Goal: Information Seeking & Learning: Check status

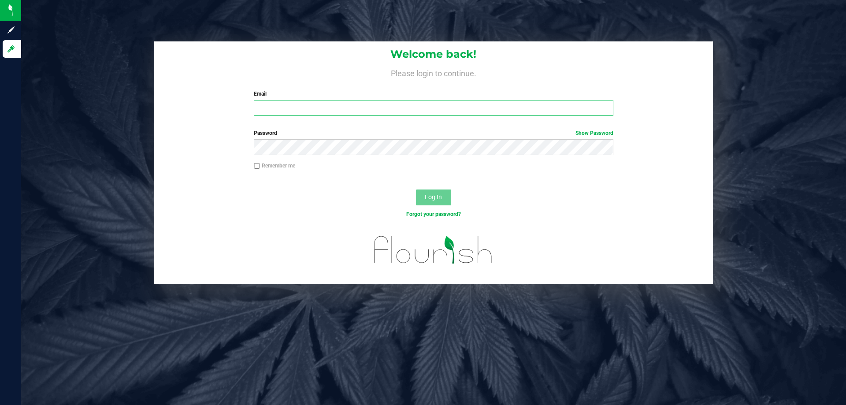
click at [267, 112] on input "Email" at bounding box center [433, 108] width 359 height 16
type input "[EMAIL_ADDRESS][DOMAIN_NAME]"
click at [416, 189] on button "Log In" at bounding box center [433, 197] width 35 height 16
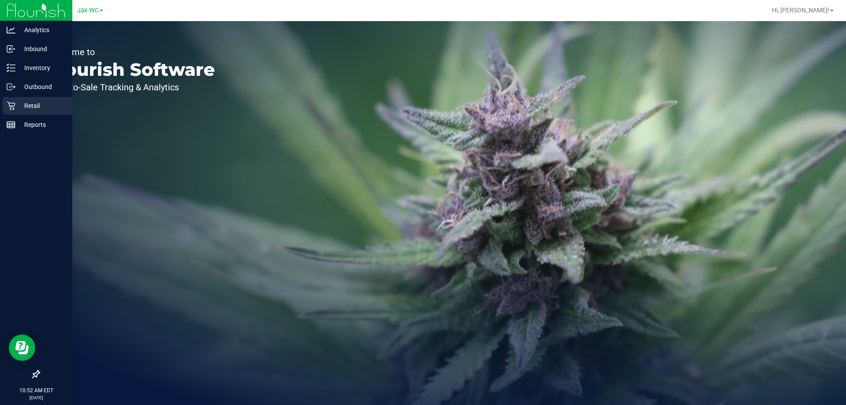
click at [10, 98] on div "Retail" at bounding box center [38, 106] width 70 height 18
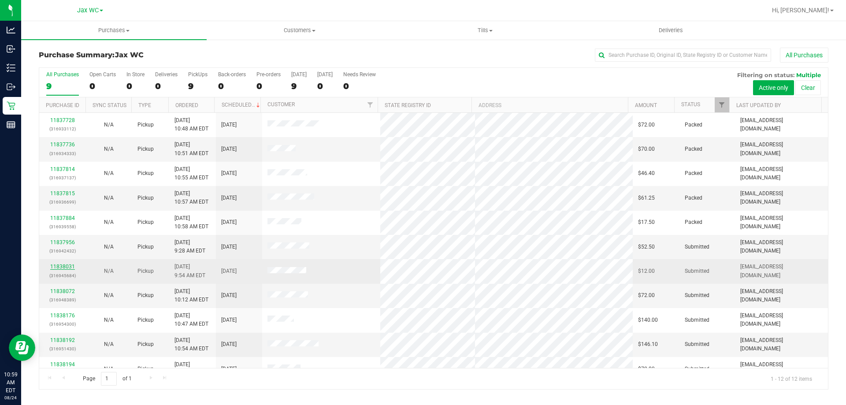
click at [71, 267] on link "11838031" at bounding box center [62, 267] width 25 height 6
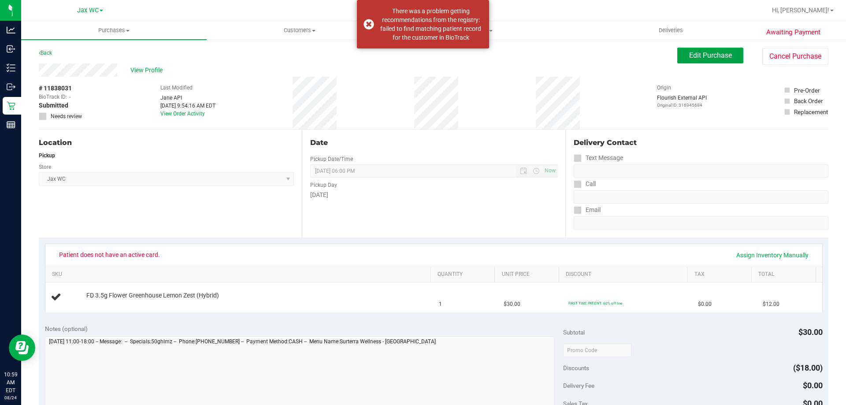
click at [714, 58] on span "Edit Purchase" at bounding box center [710, 55] width 43 height 8
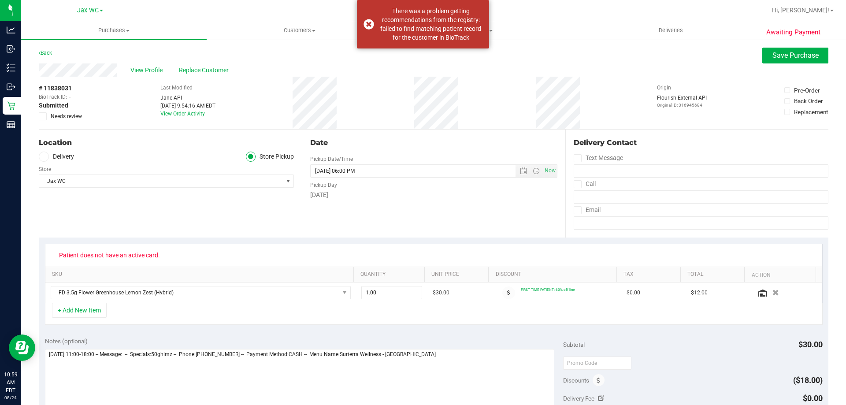
click at [197, 69] on span "Replace Customer" at bounding box center [205, 70] width 53 height 9
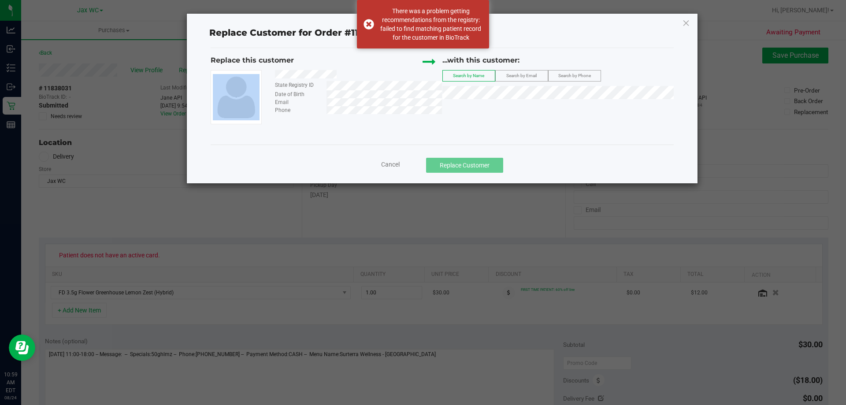
drag, startPoint x: 358, startPoint y: 73, endPoint x: 264, endPoint y: 76, distance: 93.5
click at [264, 76] on div "State Registry ID Date of Birth Email Phone" at bounding box center [327, 97] width 232 height 54
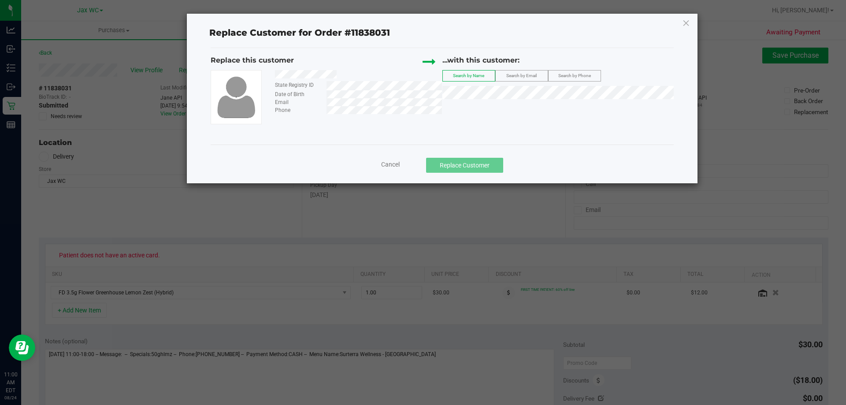
click at [524, 74] on span "Search by Email" at bounding box center [521, 75] width 30 height 5
click at [316, 103] on div "Email" at bounding box center [355, 102] width 174 height 8
click at [551, 106] on span "([PERSON_NAME][EMAIL_ADDRESS][DOMAIN_NAME])" at bounding box center [572, 108] width 149 height 7
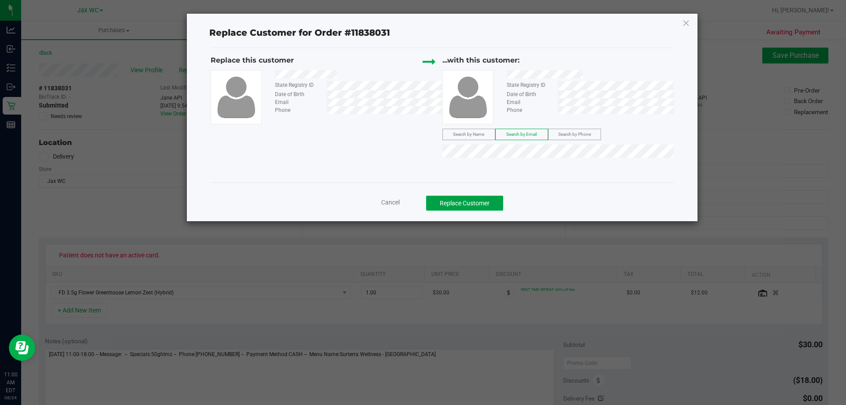
click at [484, 205] on button "Replace Customer" at bounding box center [464, 203] width 77 height 15
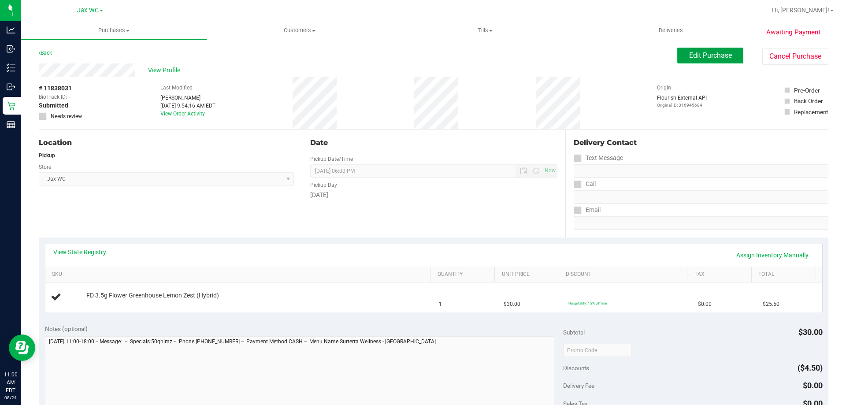
click at [715, 59] on span "Edit Purchase" at bounding box center [710, 55] width 43 height 8
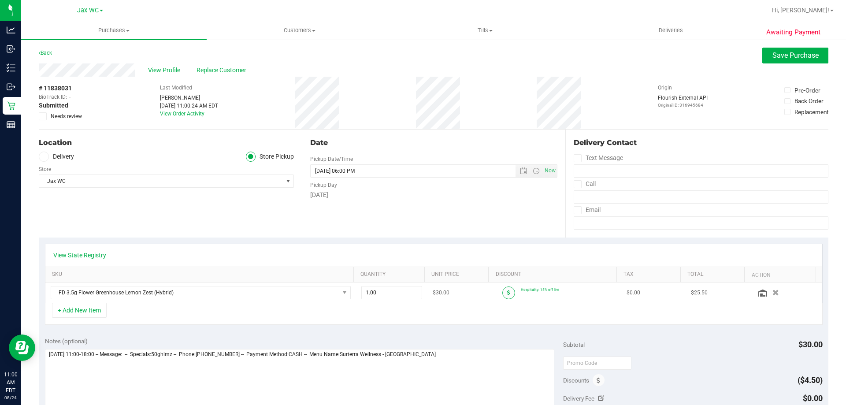
click at [504, 293] on span at bounding box center [508, 292] width 13 height 13
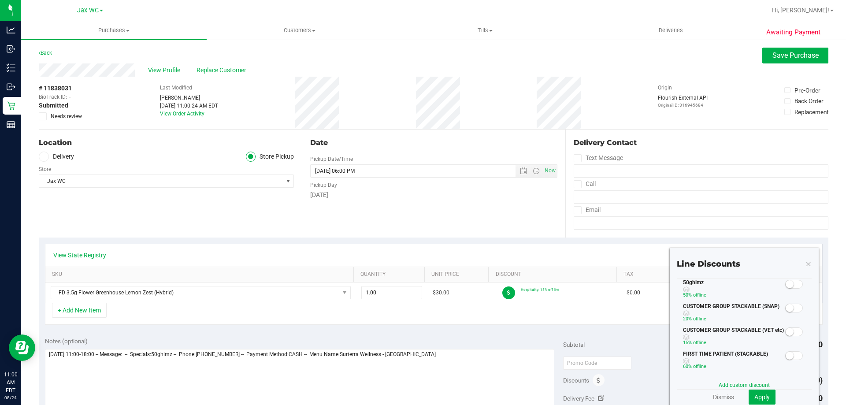
click at [791, 282] on span at bounding box center [794, 284] width 18 height 9
click at [758, 396] on span "Apply" at bounding box center [761, 397] width 15 height 7
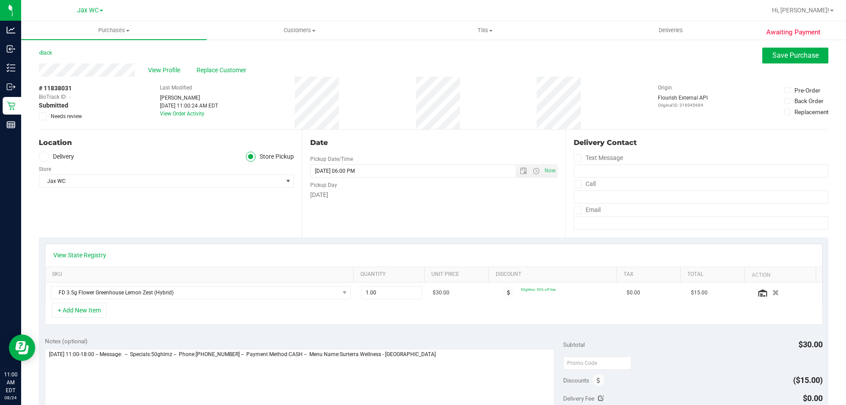
click at [806, 41] on div "Awaiting Payment Back Save Purchase View Profile Replace Customer # 11838031 Bi…" at bounding box center [433, 376] width 825 height 674
click at [805, 57] on span "Save Purchase" at bounding box center [795, 55] width 46 height 8
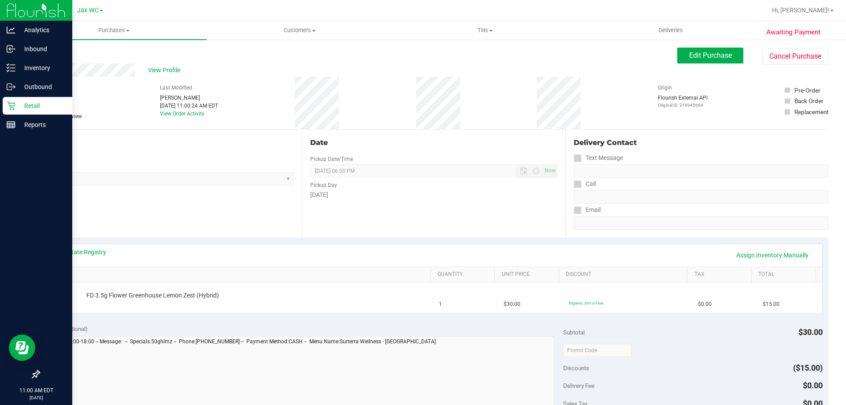
click at [31, 103] on p "Retail" at bounding box center [41, 105] width 53 height 11
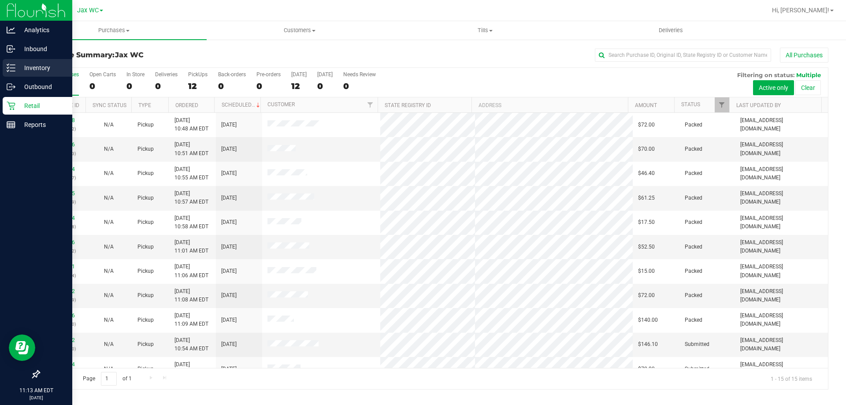
click at [38, 69] on p "Inventory" at bounding box center [41, 68] width 53 height 11
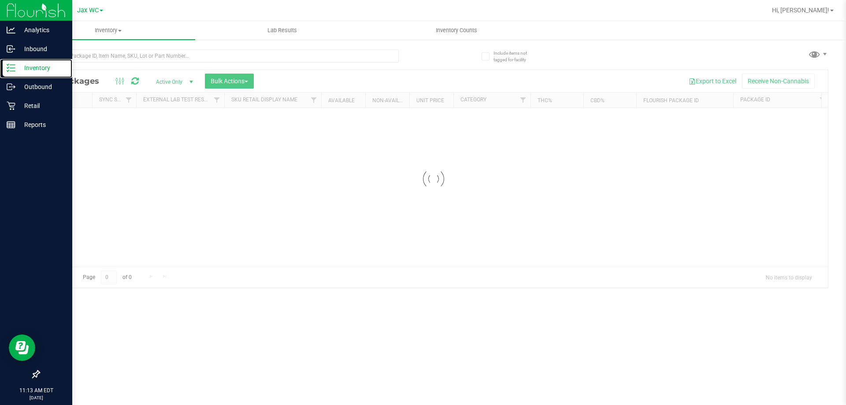
click at [39, 65] on p "Inventory" at bounding box center [41, 68] width 53 height 11
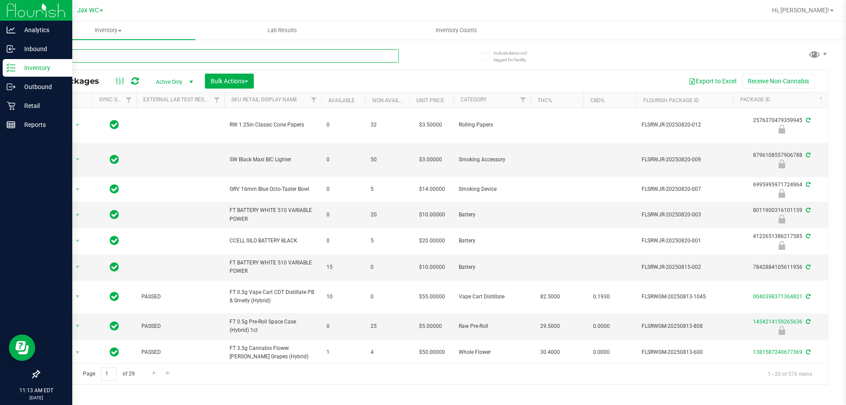
click at [95, 53] on input "text" at bounding box center [219, 55] width 360 height 13
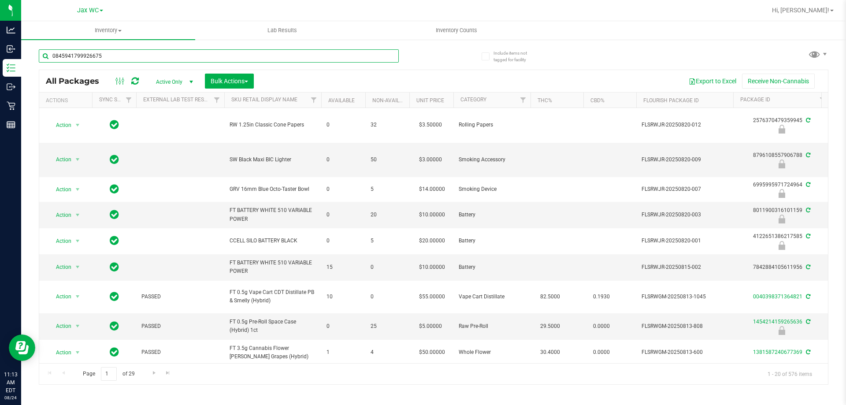
type input "0845941799926675"
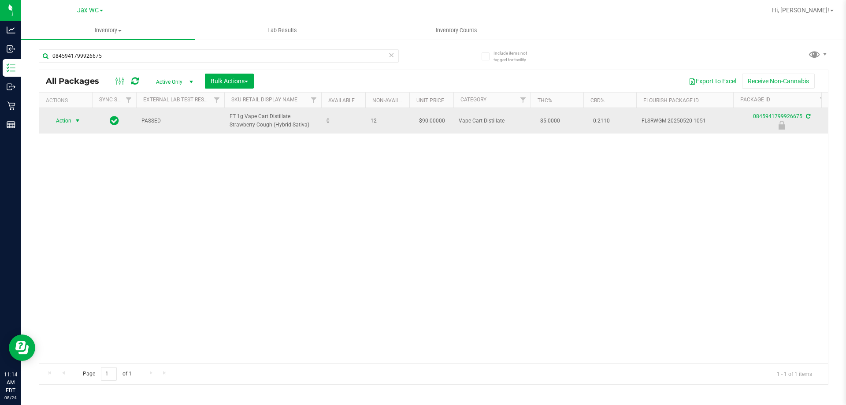
click at [68, 118] on span "Action" at bounding box center [60, 121] width 24 height 12
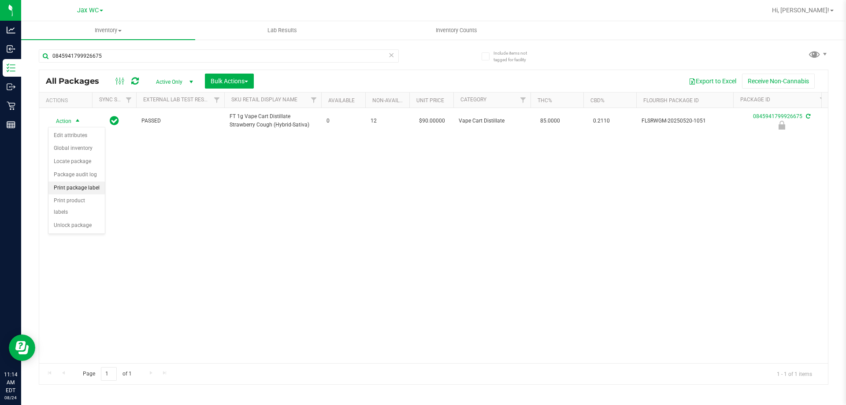
click at [67, 182] on li "Print package label" at bounding box center [76, 188] width 56 height 13
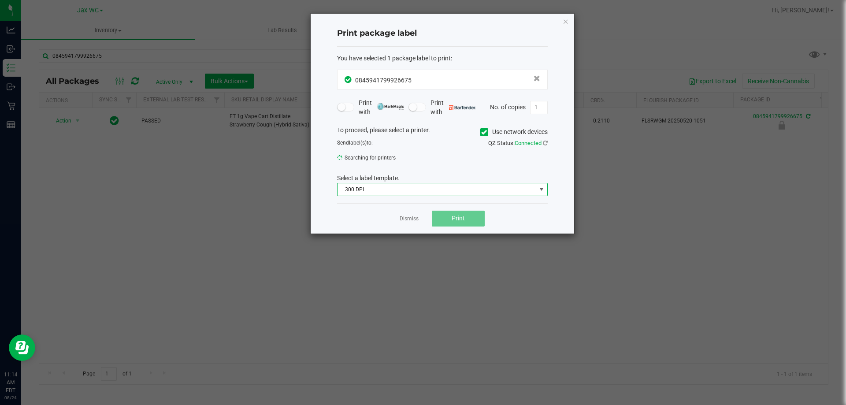
click at [359, 189] on span "300 DPI" at bounding box center [437, 189] width 199 height 12
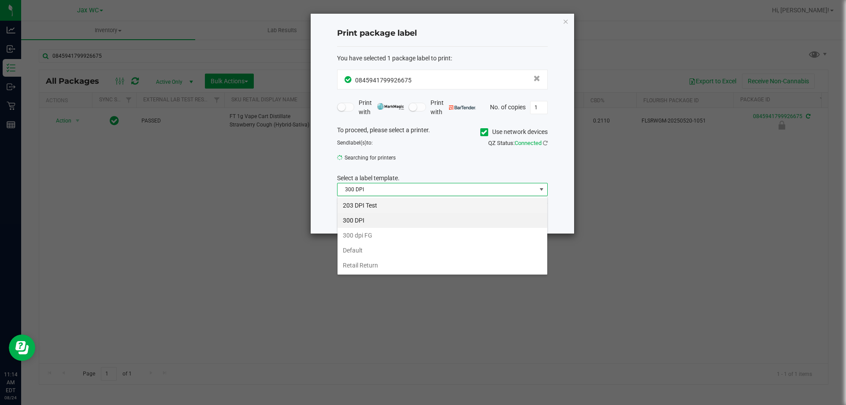
scroll to position [13, 211]
click at [364, 204] on li "203 DPI Test" at bounding box center [443, 205] width 210 height 15
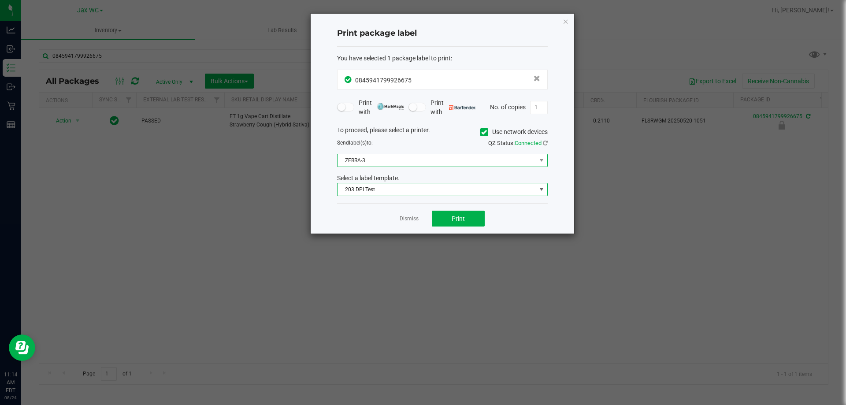
click at [394, 165] on span "ZEBRA-3" at bounding box center [437, 160] width 199 height 12
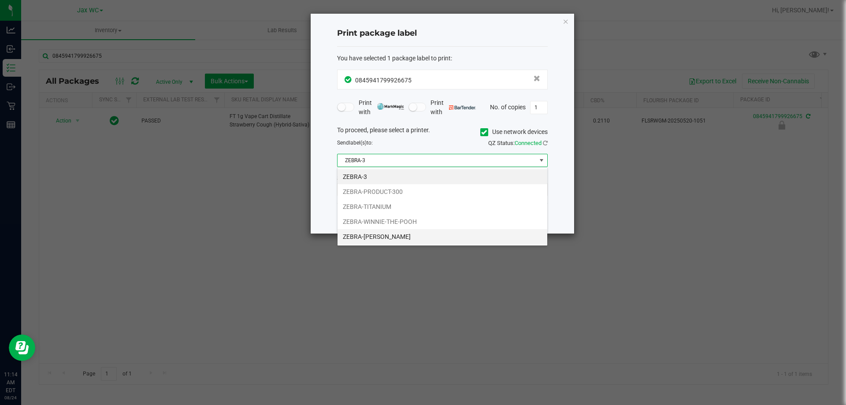
click at [364, 238] on li "ZEBRA-[PERSON_NAME]" at bounding box center [443, 236] width 210 height 15
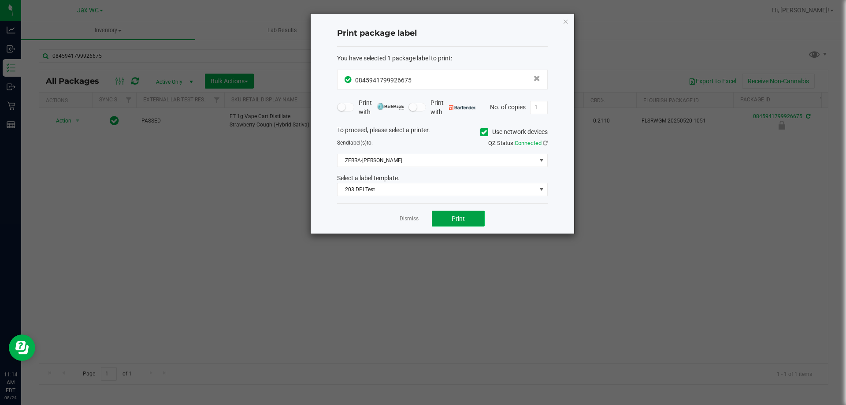
click at [447, 215] on button "Print" at bounding box center [458, 219] width 53 height 16
click at [417, 217] on link "Dismiss" at bounding box center [409, 218] width 19 height 7
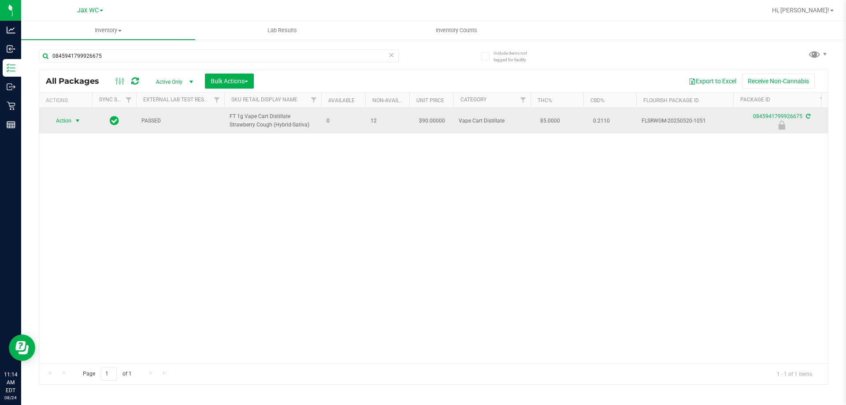
click at [78, 119] on span "select" at bounding box center [77, 120] width 7 height 7
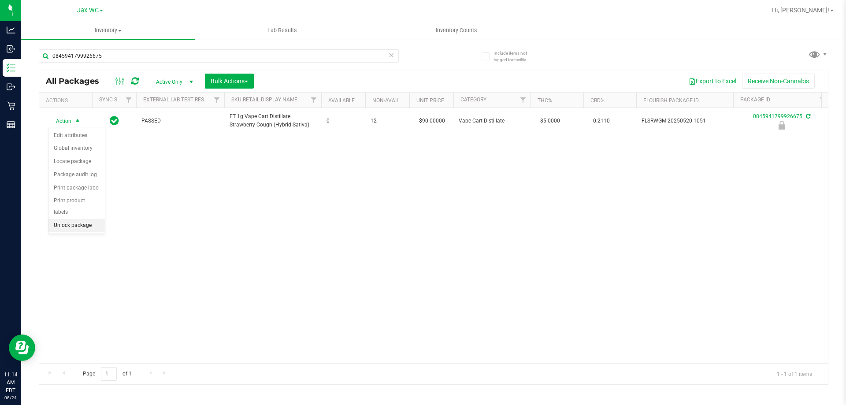
click at [78, 219] on li "Unlock package" at bounding box center [76, 225] width 56 height 13
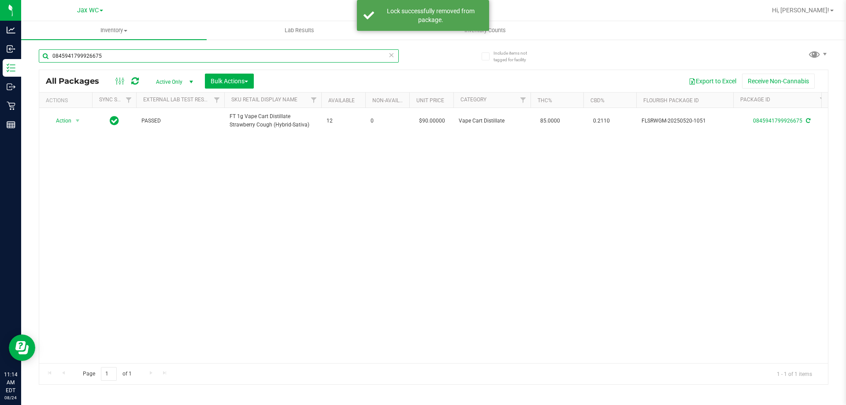
click at [146, 59] on input "0845941799926675" at bounding box center [219, 55] width 360 height 13
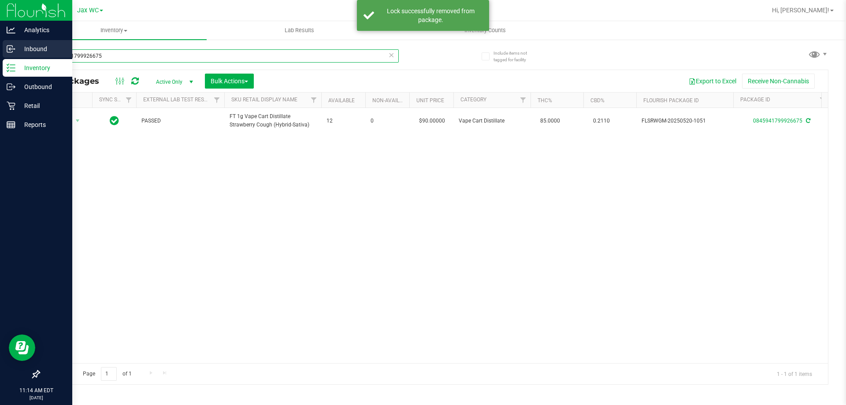
drag, startPoint x: 143, startPoint y: 59, endPoint x: 5, endPoint y: 49, distance: 138.7
click at [5, 49] on div "Analytics Inbound Inventory Outbound Retail Reports 11:14 AM EDT [DATE] 08/24 J…" at bounding box center [423, 202] width 846 height 405
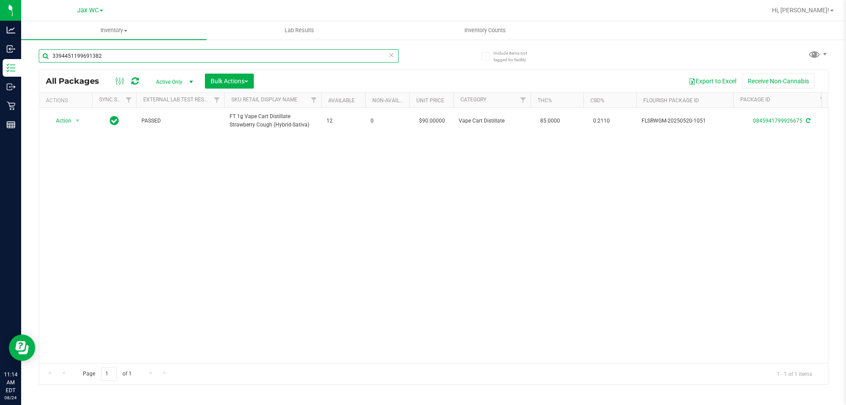
type input "3394451199691382"
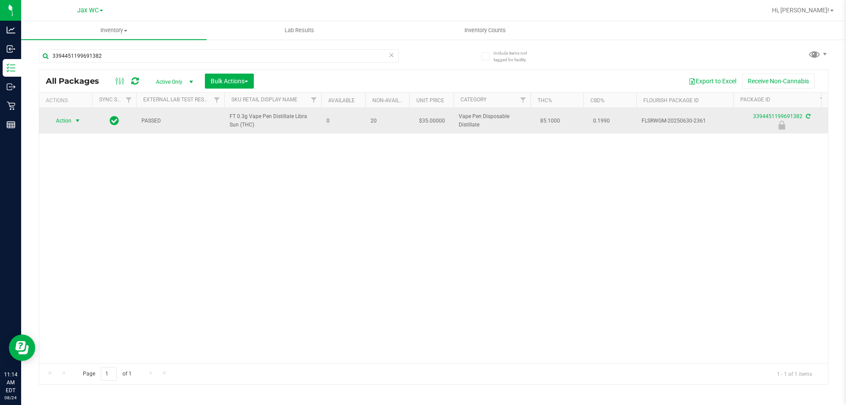
click at [65, 122] on span "Action" at bounding box center [60, 121] width 24 height 12
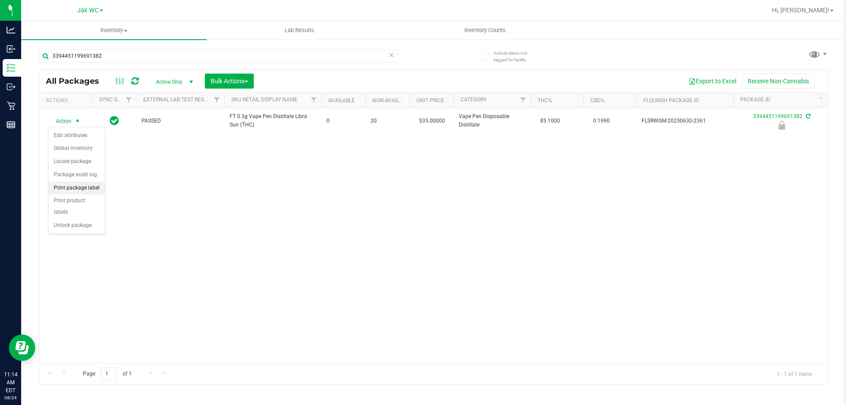
click at [74, 187] on li "Print package label" at bounding box center [76, 188] width 56 height 13
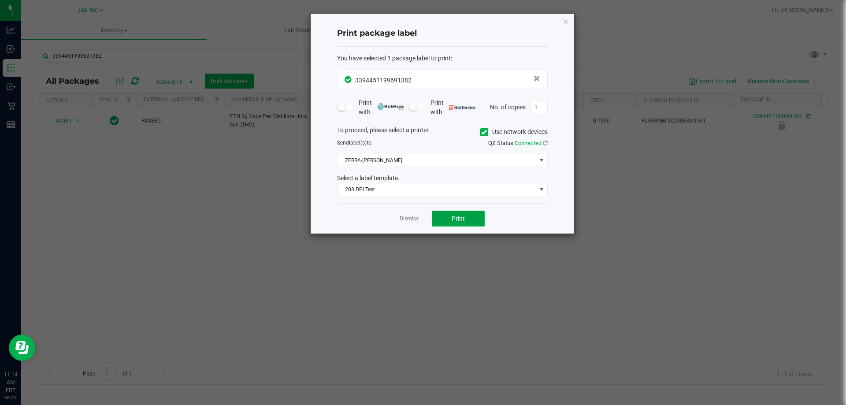
click at [460, 218] on span "Print" at bounding box center [458, 218] width 13 height 7
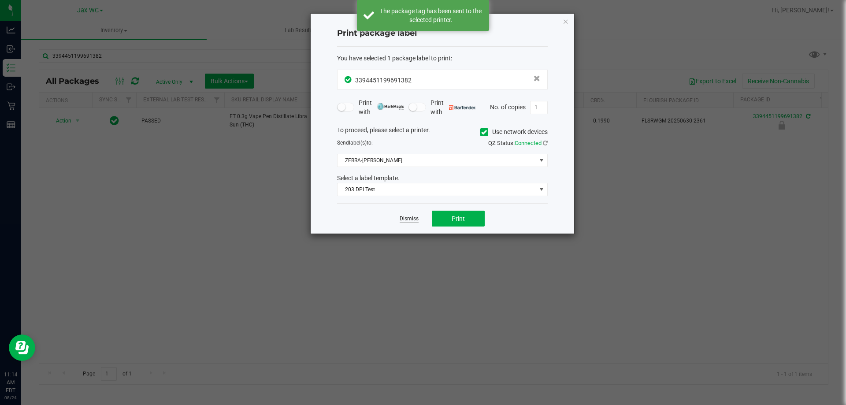
click at [412, 219] on link "Dismiss" at bounding box center [409, 218] width 19 height 7
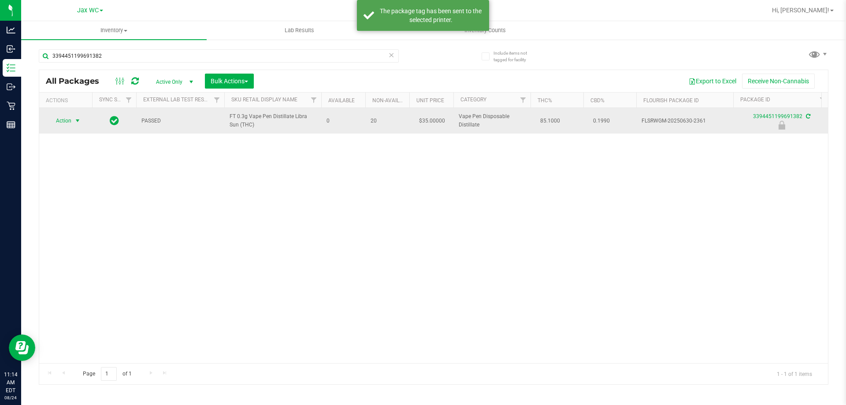
click at [66, 122] on span "Action" at bounding box center [60, 121] width 24 height 12
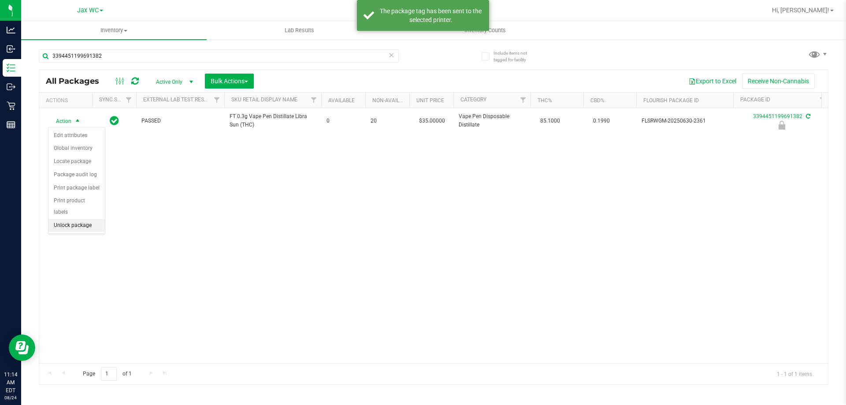
click at [70, 219] on li "Unlock package" at bounding box center [76, 225] width 56 height 13
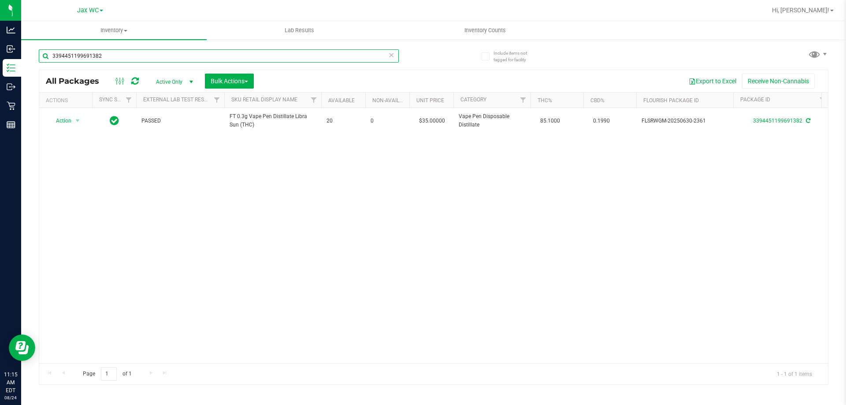
drag, startPoint x: 119, startPoint y: 55, endPoint x: 26, endPoint y: 55, distance: 93.0
click at [26, 55] on div "Include items not tagged for facility 3394451199691382 All Packages Active Only…" at bounding box center [433, 173] width 825 height 269
type input "8674298377868494"
click at [66, 120] on icon at bounding box center [66, 121] width 6 height 6
click at [66, 120] on span "Action" at bounding box center [60, 121] width 24 height 12
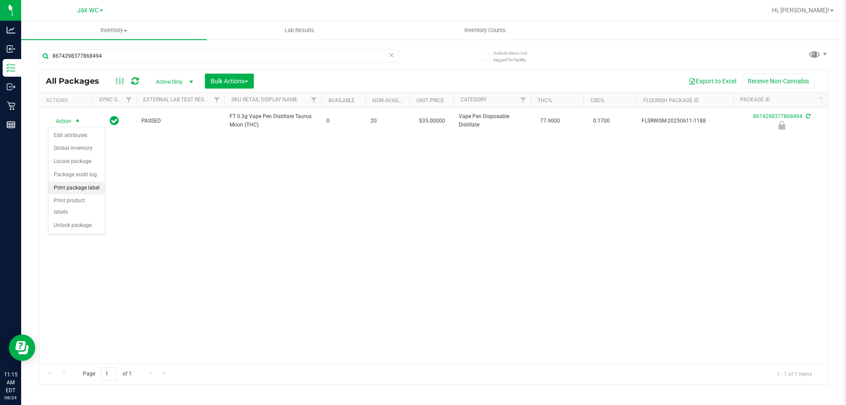
click at [77, 188] on li "Print package label" at bounding box center [76, 188] width 56 height 13
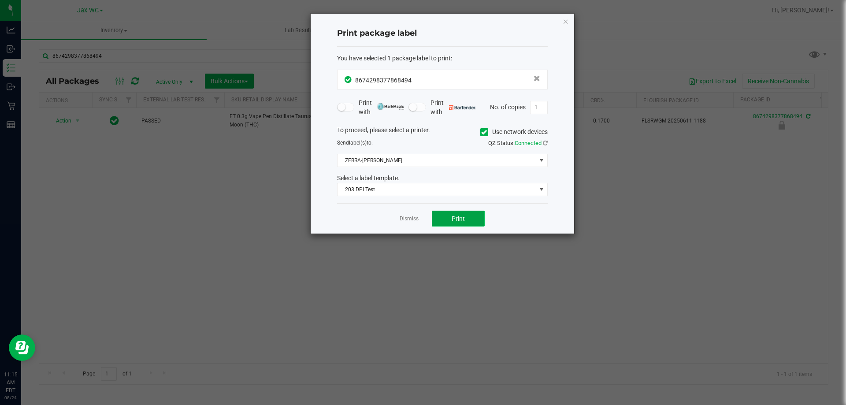
click at [462, 218] on span "Print" at bounding box center [458, 218] width 13 height 7
click at [412, 219] on link "Dismiss" at bounding box center [409, 218] width 19 height 7
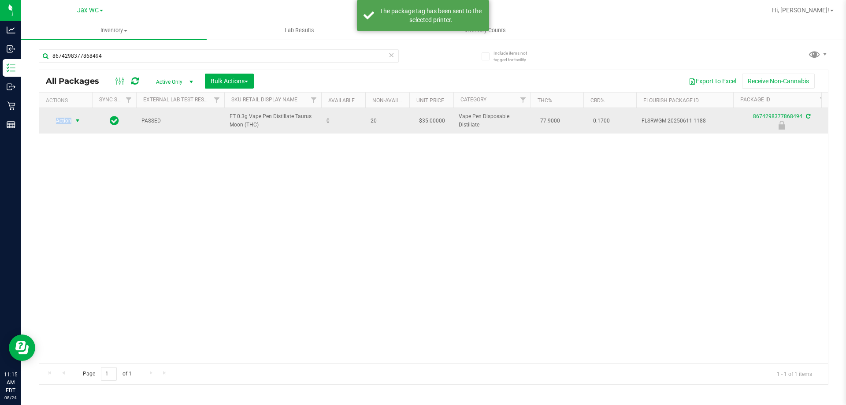
drag, startPoint x: 45, startPoint y: 114, endPoint x: 55, endPoint y: 119, distance: 11.6
click at [46, 115] on td "Action Action Edit attributes Global inventory Locate package Package audit log…" at bounding box center [65, 121] width 53 height 26
click at [67, 121] on span "Action" at bounding box center [60, 121] width 24 height 12
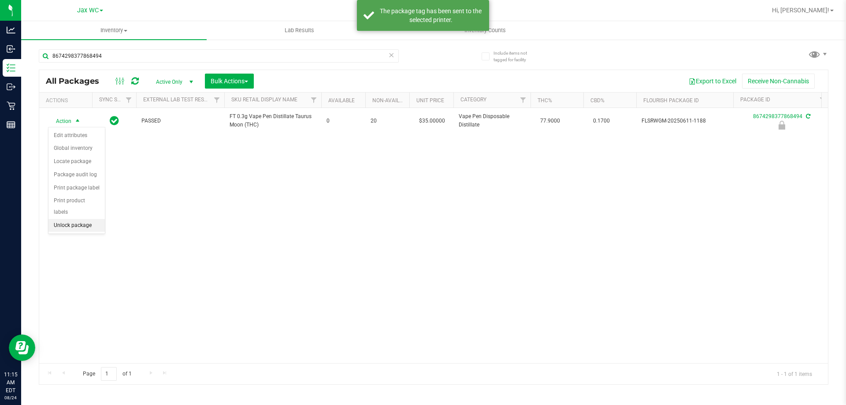
click at [68, 219] on li "Unlock package" at bounding box center [76, 225] width 56 height 13
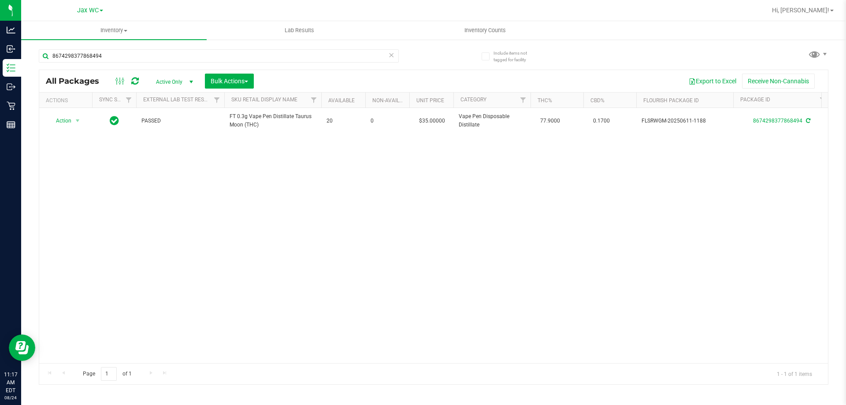
drag, startPoint x: 304, startPoint y: 117, endPoint x: 186, endPoint y: 204, distance: 146.5
click at [217, 272] on div "Action Action Adjust qty Create package Edit attributes Global inventory Locate…" at bounding box center [433, 235] width 789 height 255
click at [116, 54] on input "8674298377868494" at bounding box center [219, 55] width 360 height 13
drag, startPoint x: 115, startPoint y: 54, endPoint x: 64, endPoint y: 57, distance: 51.2
click at [64, 57] on input "8674298377868494" at bounding box center [219, 55] width 360 height 13
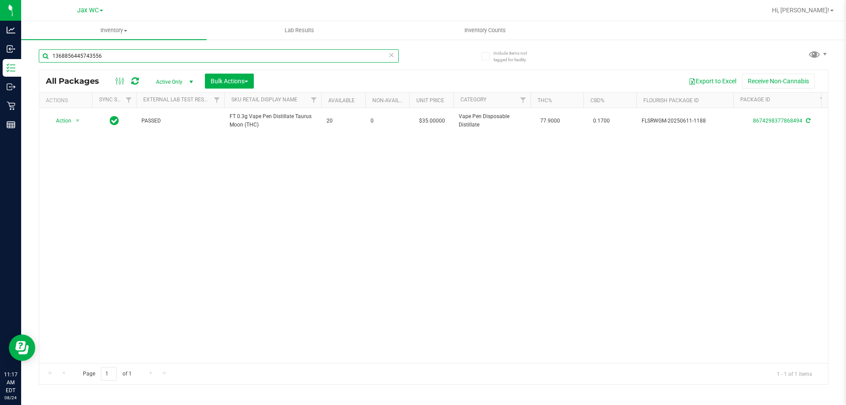
type input "1368856445743556"
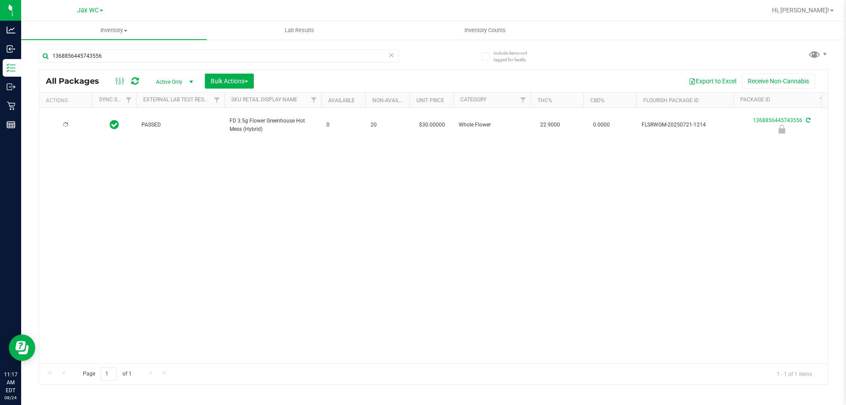
click at [56, 123] on div at bounding box center [66, 125] width 42 height 8
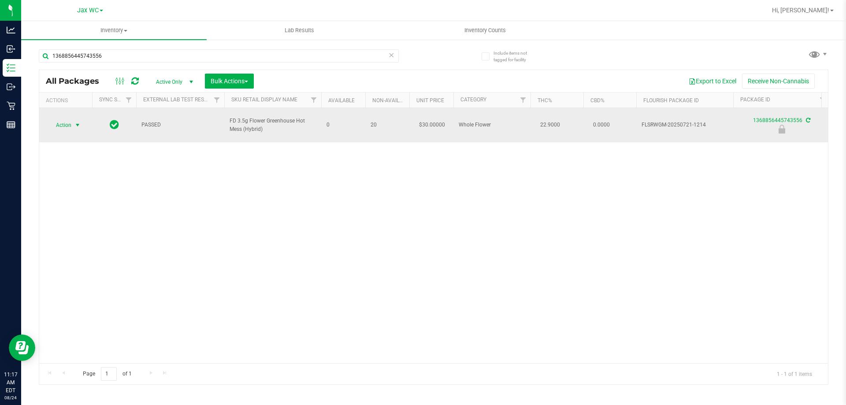
click at [59, 121] on span "Action" at bounding box center [60, 125] width 24 height 12
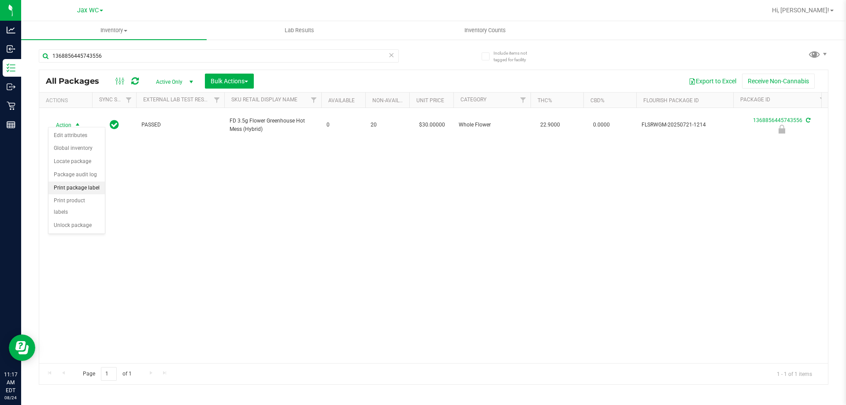
click at [76, 186] on li "Print package label" at bounding box center [76, 188] width 56 height 13
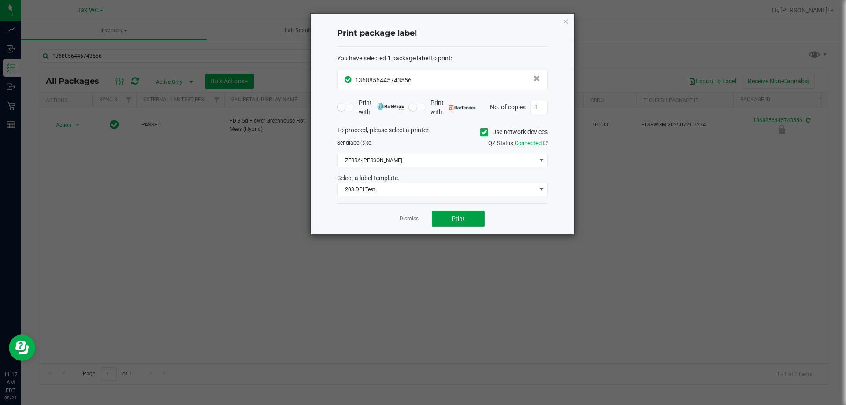
click at [445, 216] on button "Print" at bounding box center [458, 219] width 53 height 16
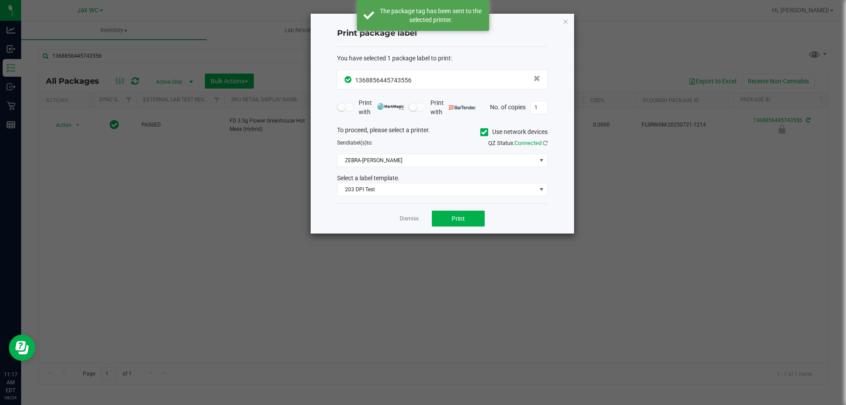
click at [390, 214] on div "Dismiss Print" at bounding box center [442, 218] width 211 height 30
click at [412, 220] on link "Dismiss" at bounding box center [409, 218] width 19 height 7
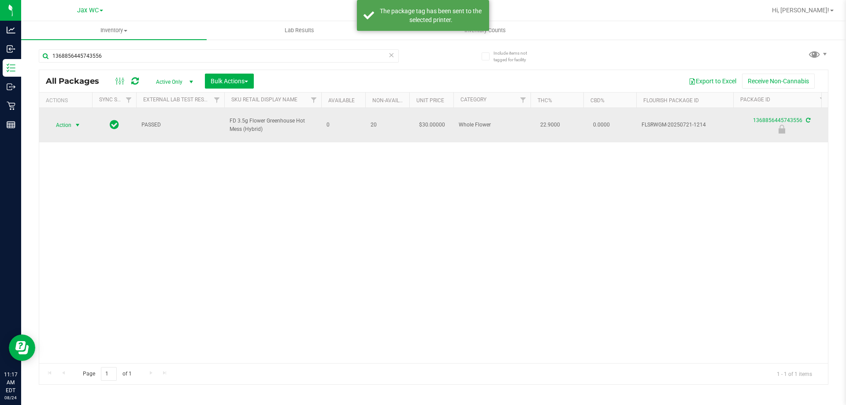
click at [81, 122] on span "select" at bounding box center [77, 125] width 7 height 7
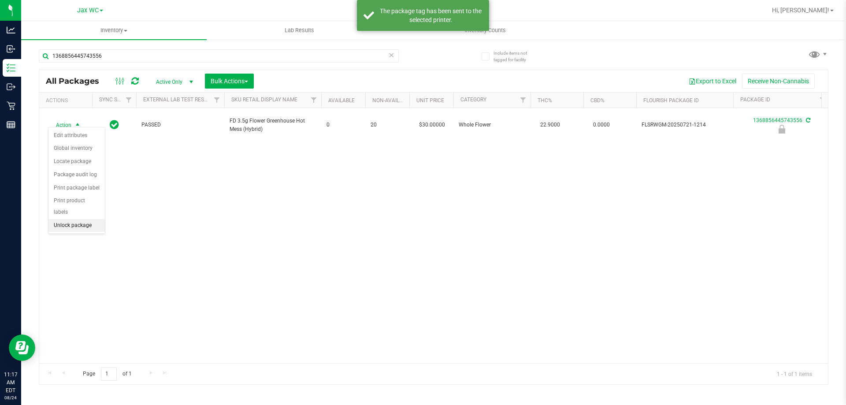
click at [71, 219] on li "Unlock package" at bounding box center [76, 225] width 56 height 13
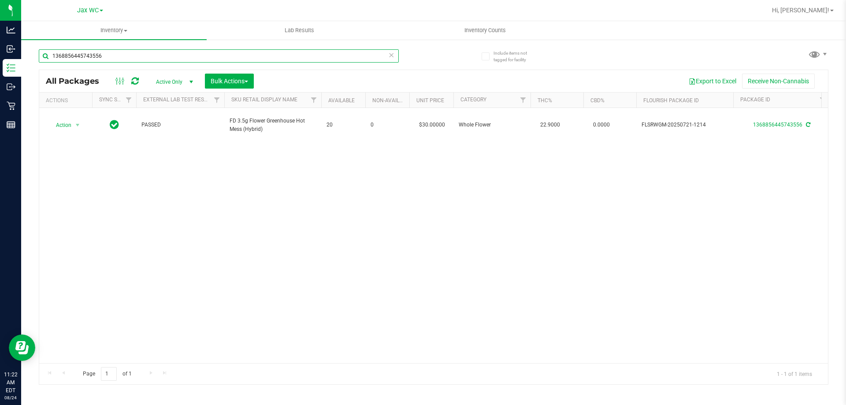
drag, startPoint x: 147, startPoint y: 52, endPoint x: 51, endPoint y: 54, distance: 96.1
click at [51, 54] on input "1368856445743556" at bounding box center [219, 55] width 360 height 13
type input "[CREDIT_CARD_NUMBER]"
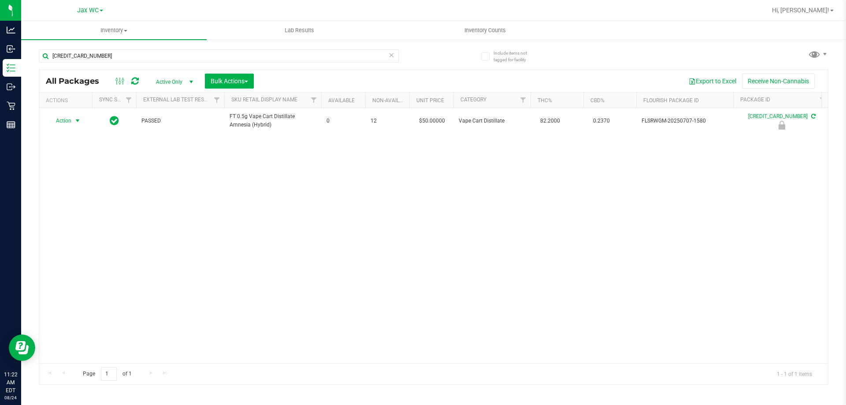
click at [81, 127] on span "select" at bounding box center [77, 121] width 11 height 12
click at [64, 244] on li "Unlock package" at bounding box center [65, 247] width 34 height 24
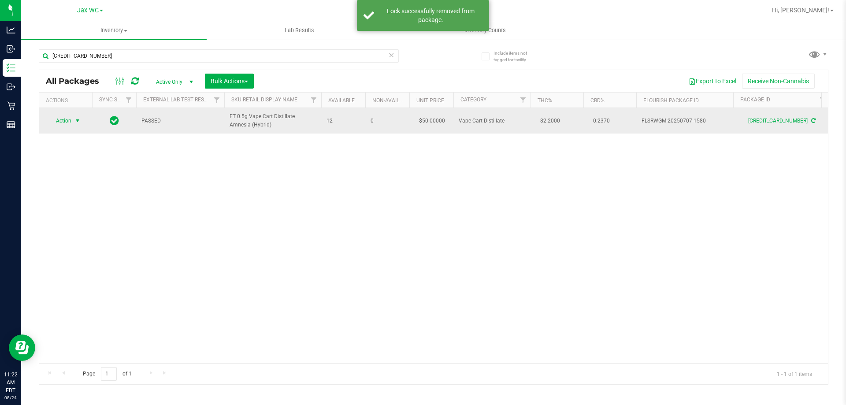
click at [70, 121] on span "Action" at bounding box center [60, 121] width 24 height 12
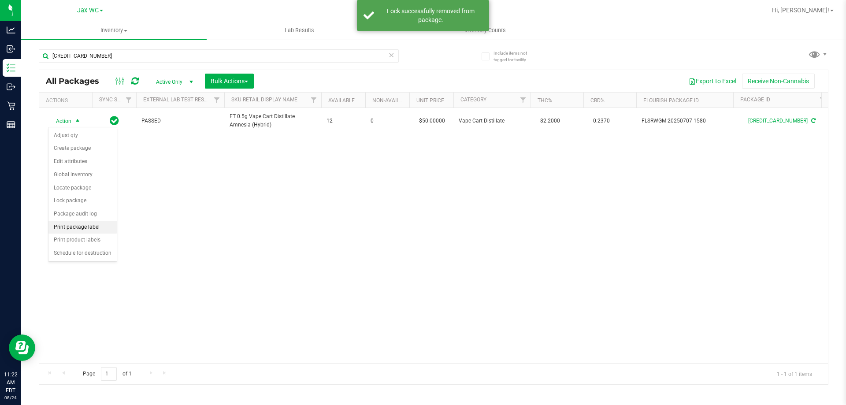
click at [75, 229] on li "Print package label" at bounding box center [82, 227] width 68 height 13
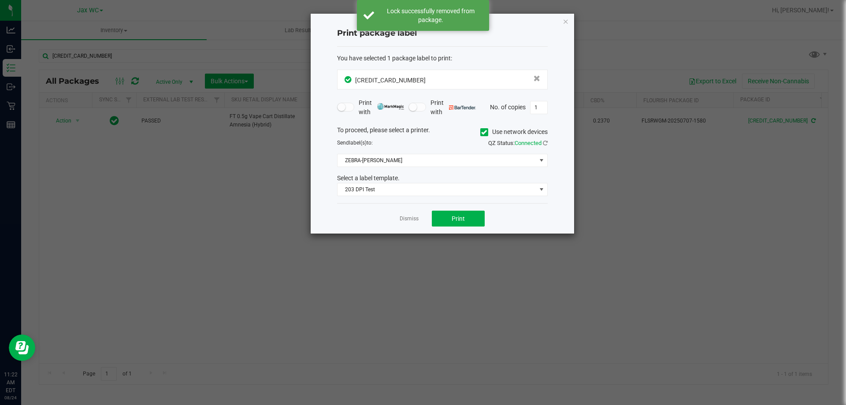
click at [452, 227] on div "Dismiss Print" at bounding box center [442, 218] width 211 height 30
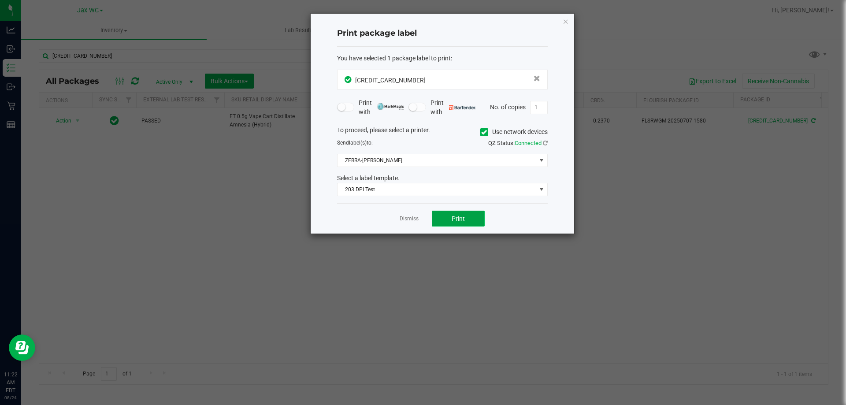
click at [453, 217] on span "Print" at bounding box center [458, 218] width 13 height 7
click at [410, 219] on link "Dismiss" at bounding box center [409, 218] width 19 height 7
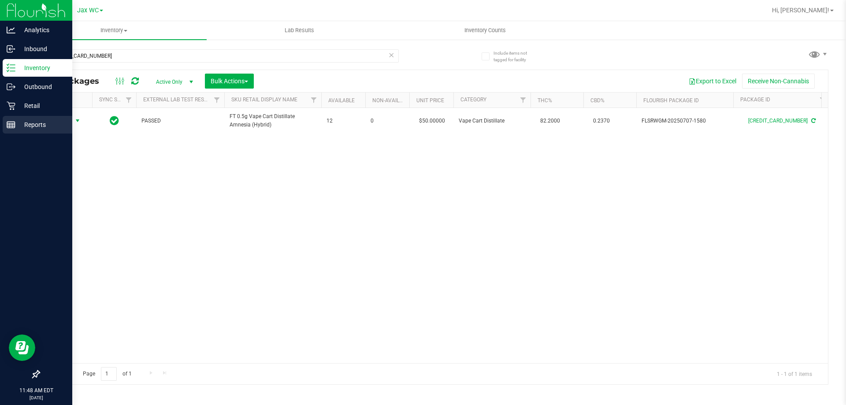
click at [30, 121] on p "Reports" at bounding box center [41, 124] width 53 height 11
click at [30, 123] on p "Reports" at bounding box center [41, 124] width 53 height 11
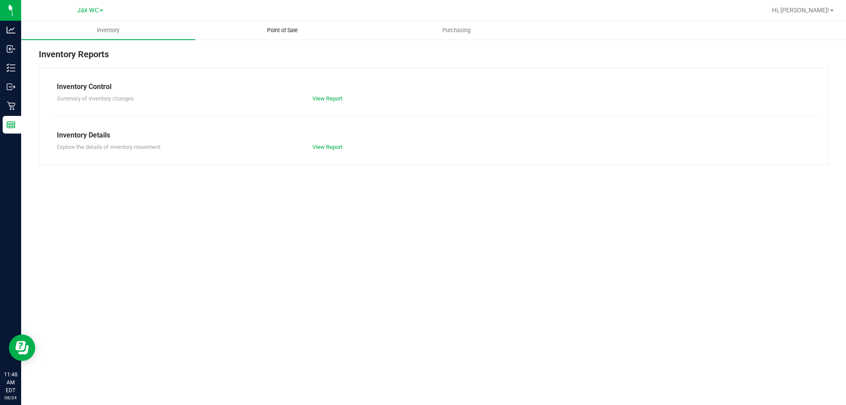
click at [289, 34] on span "Point of Sale" at bounding box center [282, 30] width 55 height 8
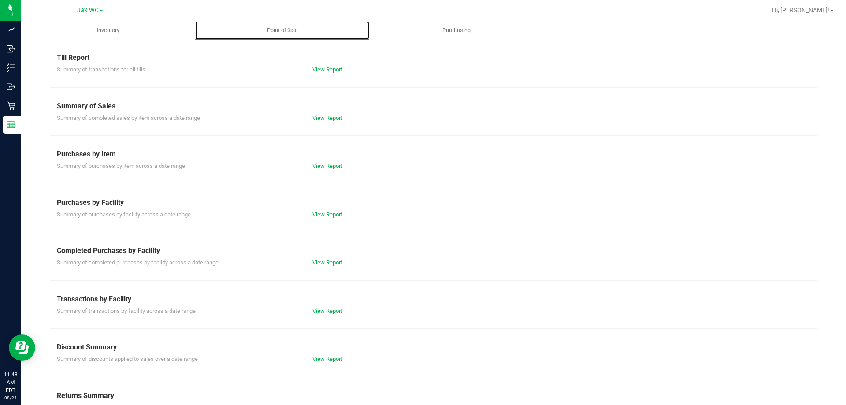
scroll to position [44, 0]
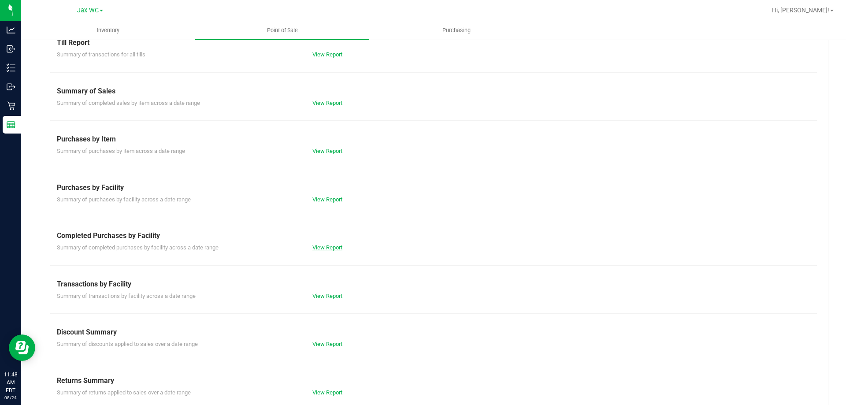
click at [326, 249] on link "View Report" at bounding box center [327, 247] width 30 height 7
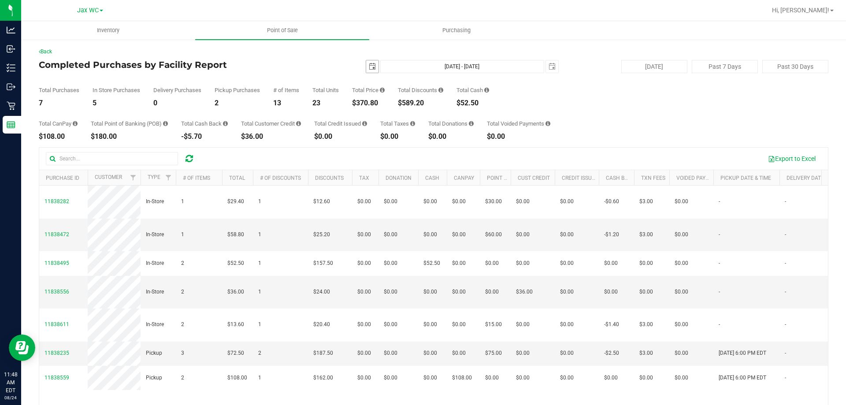
click at [369, 66] on span "select" at bounding box center [372, 66] width 7 height 7
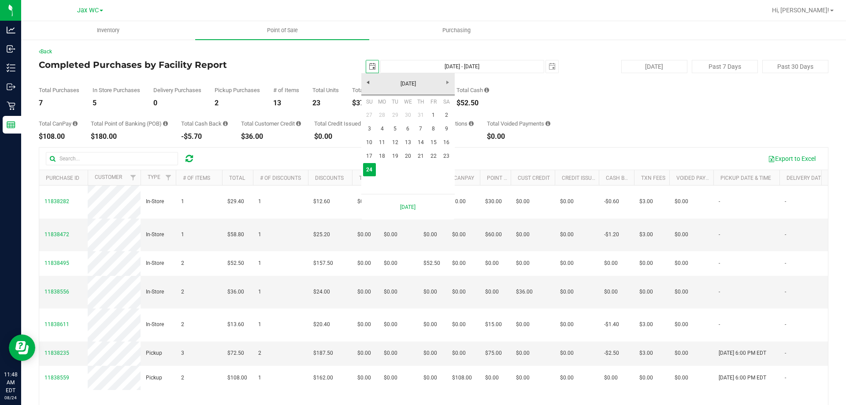
scroll to position [0, 22]
click at [433, 158] on link "22" at bounding box center [433, 156] width 13 height 14
type input "[DATE]"
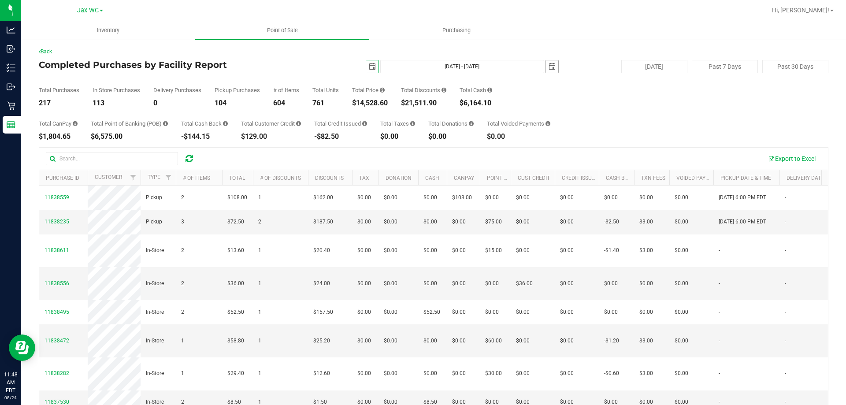
click at [549, 65] on span "select" at bounding box center [552, 66] width 7 height 7
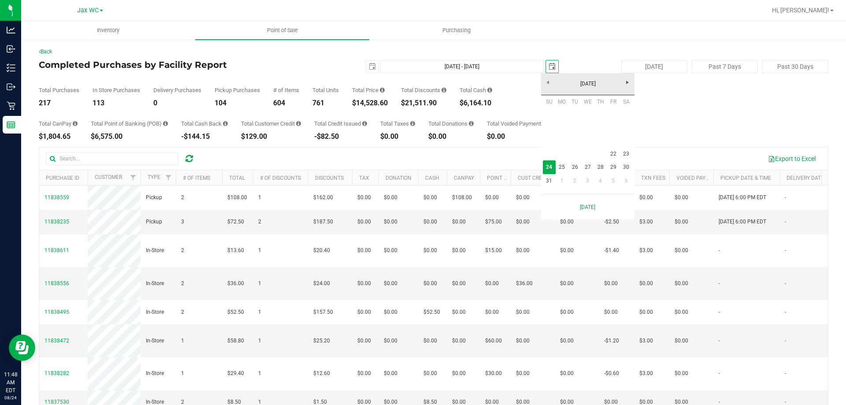
scroll to position [0, 22]
click at [611, 151] on link "22" at bounding box center [613, 154] width 13 height 14
type input "[DATE] - [DATE]"
type input "[DATE]"
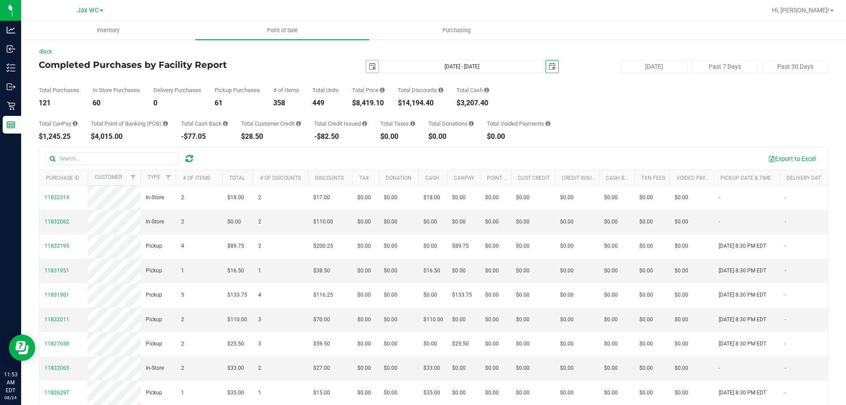
click at [371, 65] on span "select" at bounding box center [372, 66] width 7 height 7
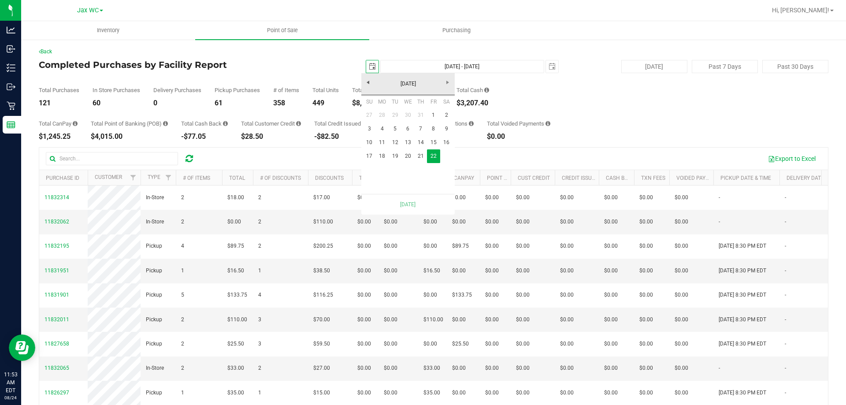
scroll to position [0, 22]
click at [549, 67] on span "select" at bounding box center [552, 66] width 7 height 7
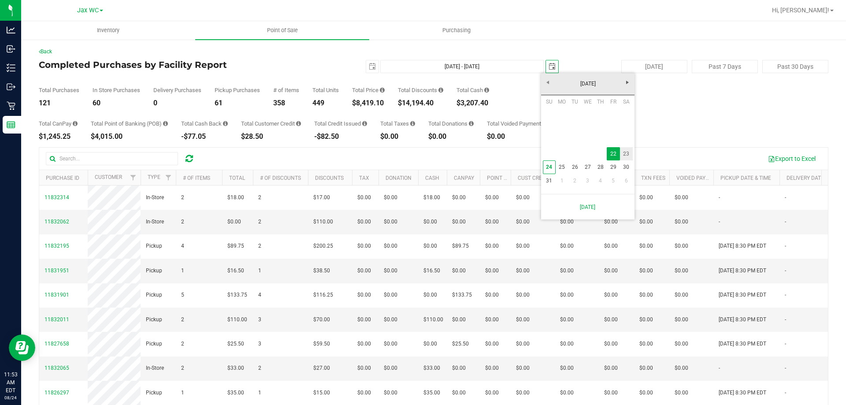
click at [627, 156] on link "23" at bounding box center [626, 154] width 13 height 14
type input "[DATE] - [DATE]"
type input "[DATE]"
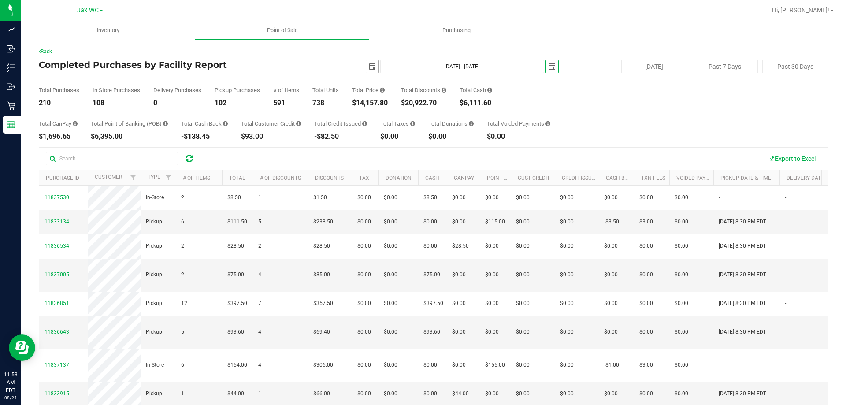
click at [369, 67] on span "select" at bounding box center [372, 66] width 7 height 7
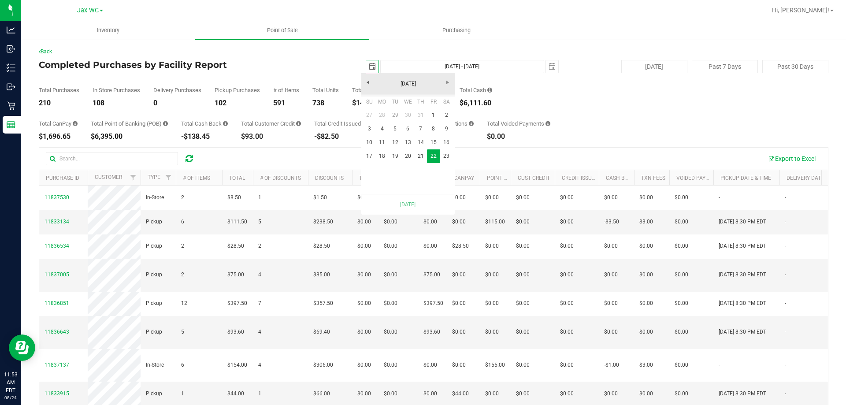
scroll to position [0, 22]
click at [444, 154] on link "23" at bounding box center [446, 156] width 13 height 14
type input "[DATE] - [DATE]"
type input "[DATE]"
